Goal: Task Accomplishment & Management: Manage account settings

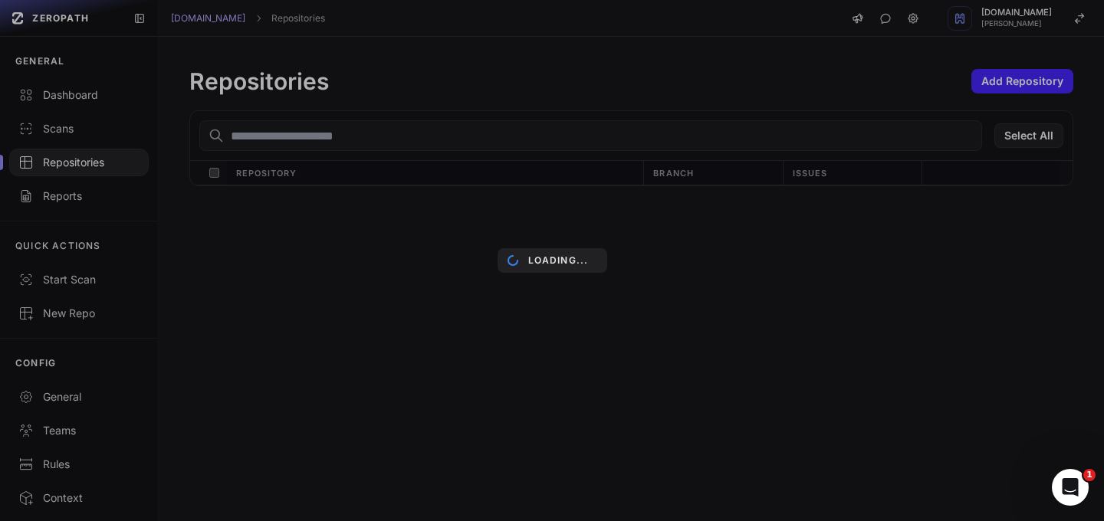
drag, startPoint x: 151, startPoint y: 136, endPoint x: 166, endPoint y: 354, distance: 218.2
click at [152, 188] on div "ZEROPATH GENERAL Dashboard Scans Repositories Reports QUICK ACTIONS Start Scan …" at bounding box center [552, 260] width 1104 height 521
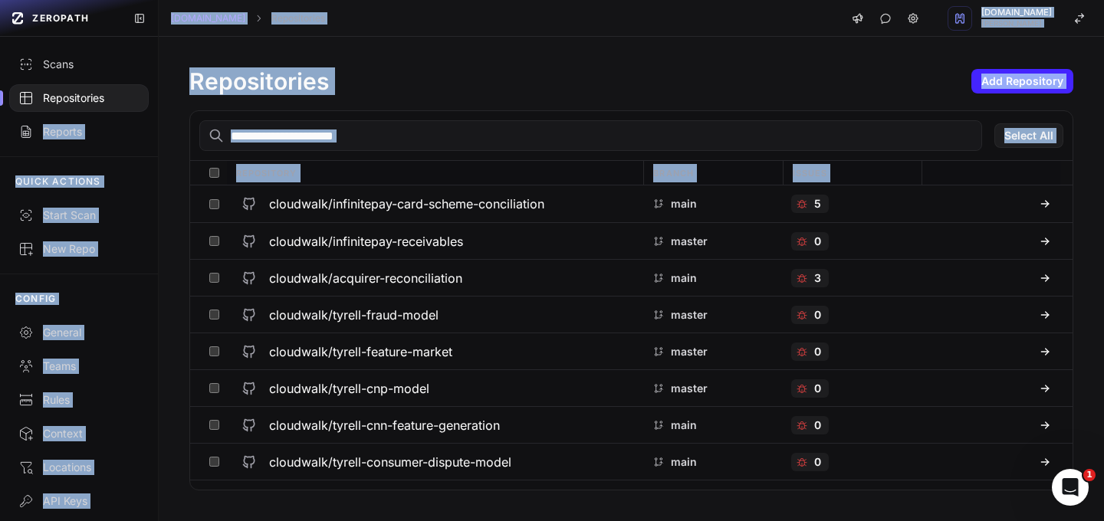
scroll to position [119, 0]
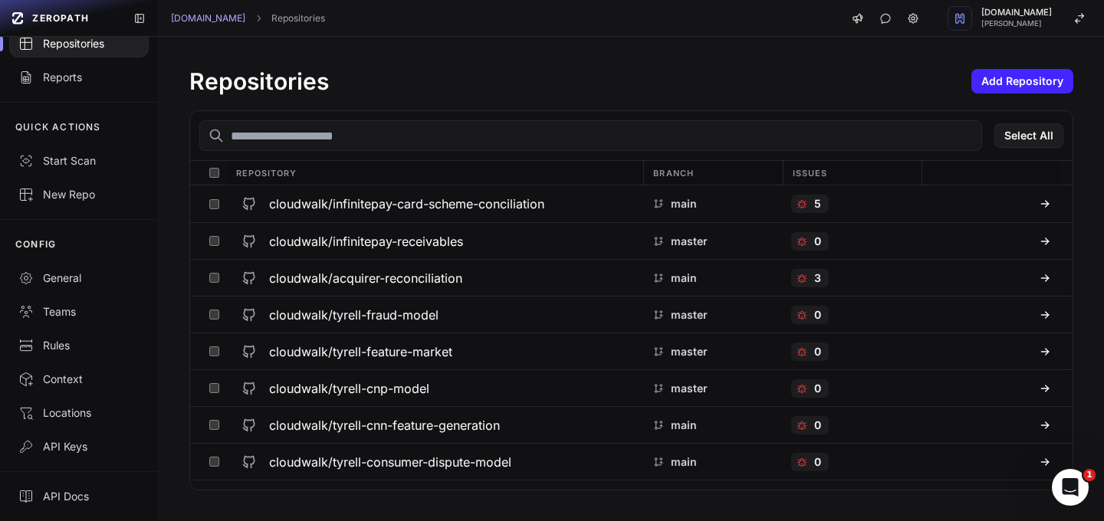
click at [100, 477] on div "API Docs" at bounding box center [79, 496] width 158 height 50
click at [67, 446] on div "API Keys" at bounding box center [78, 446] width 121 height 15
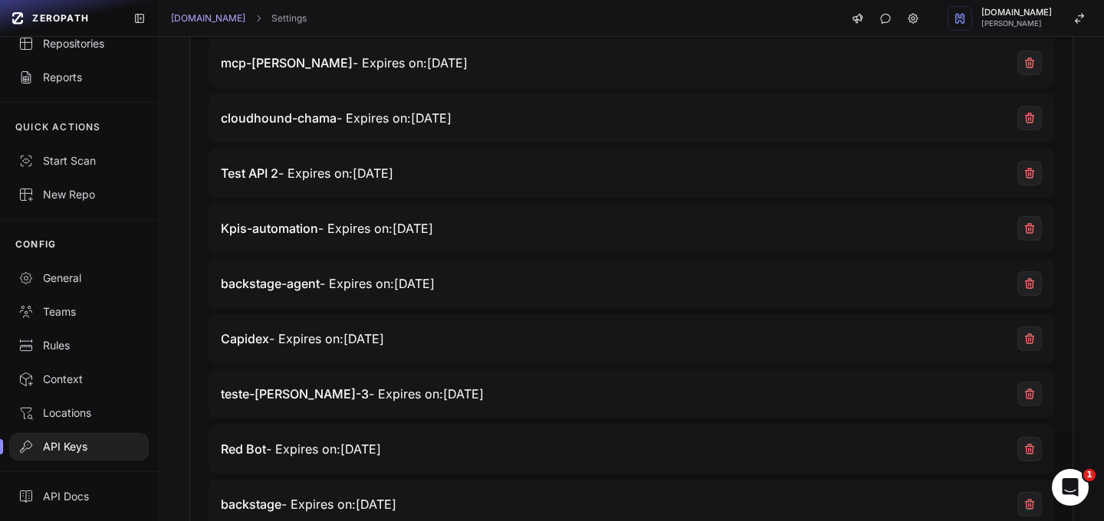
scroll to position [354, 0]
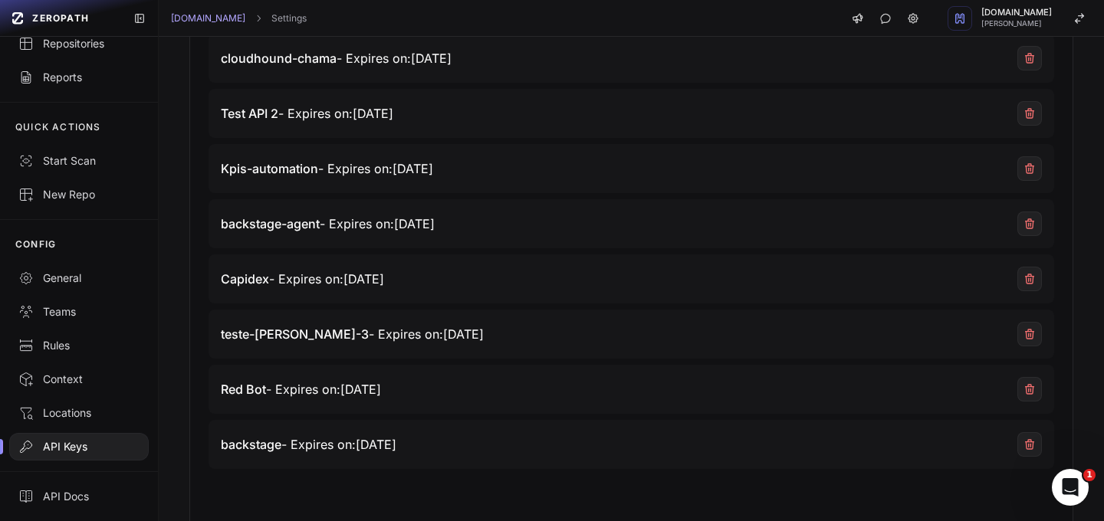
click at [382, 283] on span "Capidex - Expires on: [DATE]" at bounding box center [302, 279] width 163 height 18
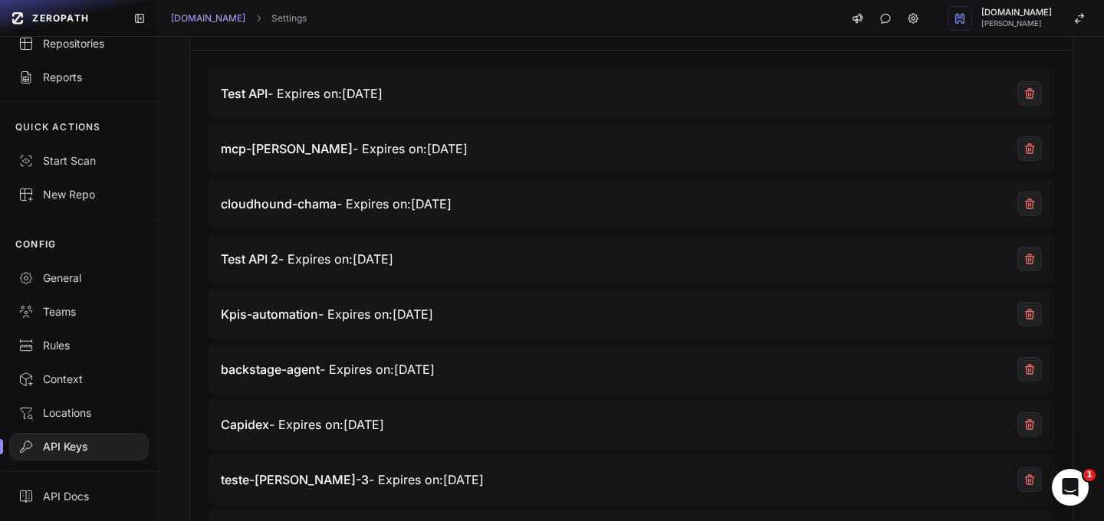
scroll to position [71, 0]
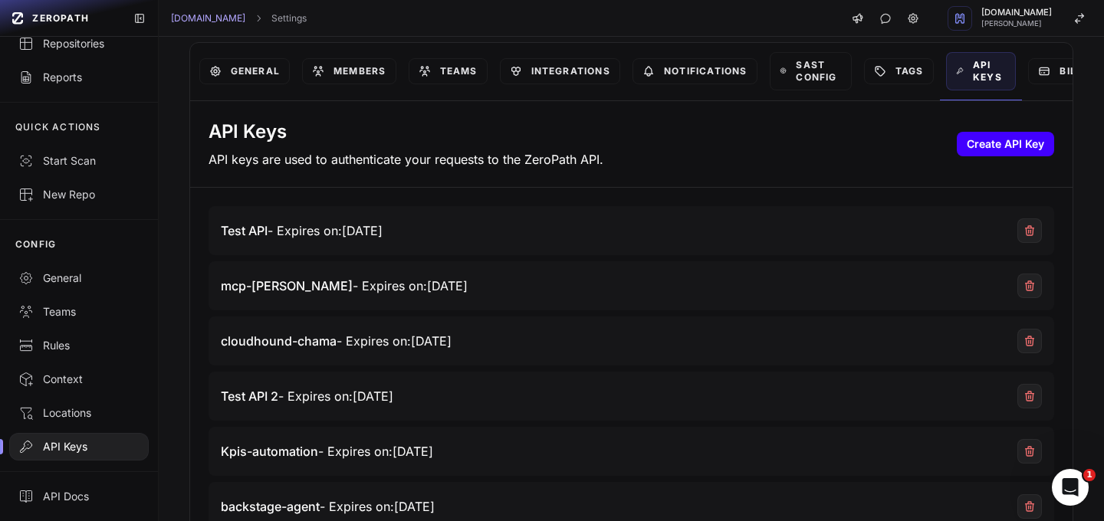
click at [962, 149] on button "Create API Key" at bounding box center [1004, 144] width 97 height 25
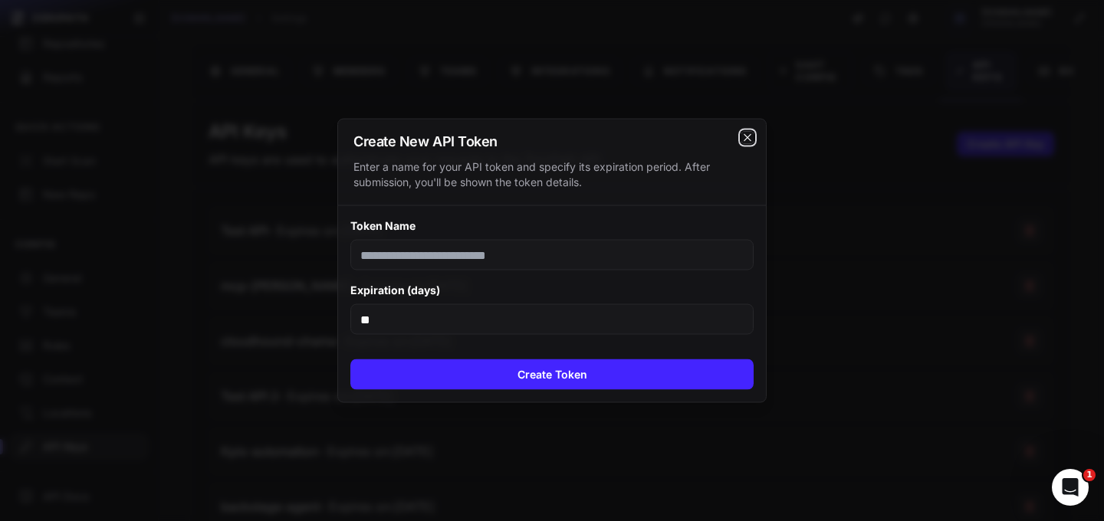
click at [750, 136] on icon "cross 2," at bounding box center [747, 138] width 12 height 12
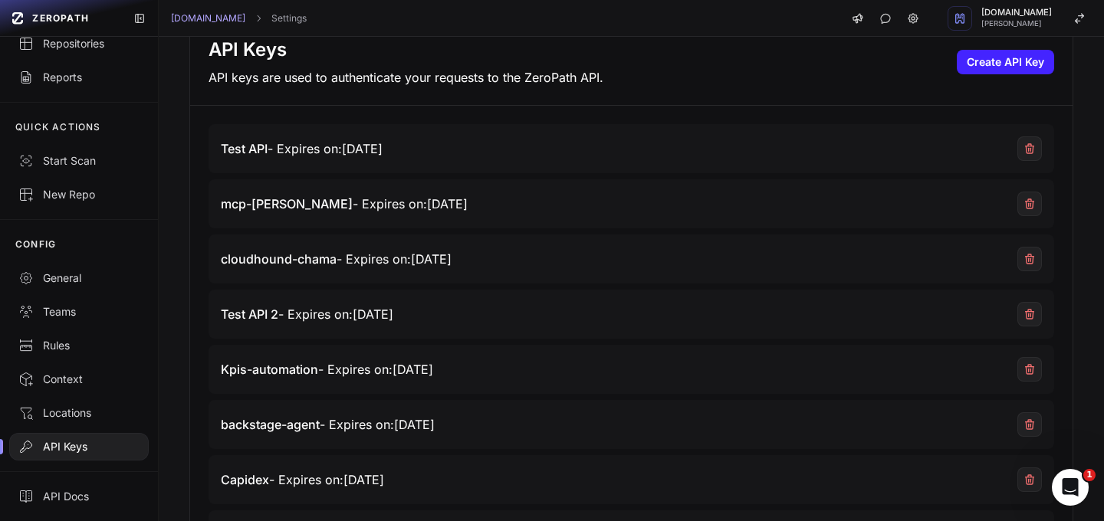
scroll to position [367, 0]
